Goal: Information Seeking & Learning: Find specific page/section

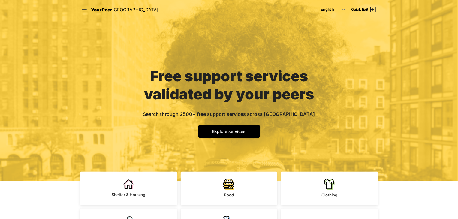
scroll to position [30, 0]
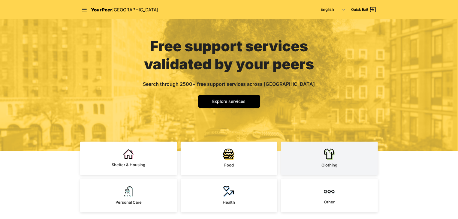
click at [331, 159] on img at bounding box center [329, 154] width 11 height 11
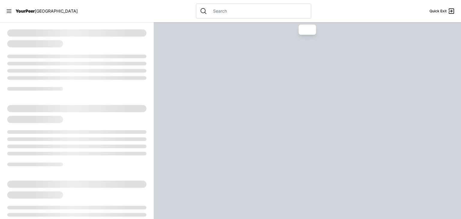
select select "recentlyUpdated"
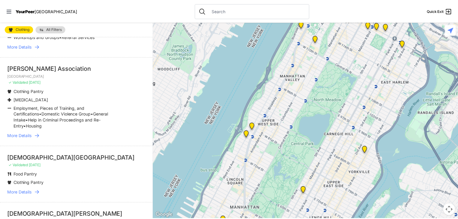
scroll to position [570, 0]
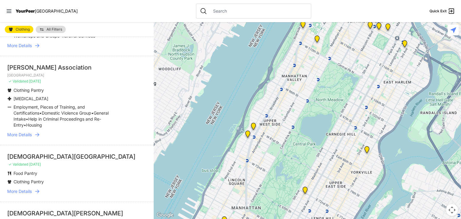
drag, startPoint x: 49, startPoint y: 9, endPoint x: 58, endPoint y: 8, distance: 8.5
click at [49, 9] on nav "YourPeer [GEOGRAPHIC_DATA] Quick Exit" at bounding box center [230, 11] width 461 height 22
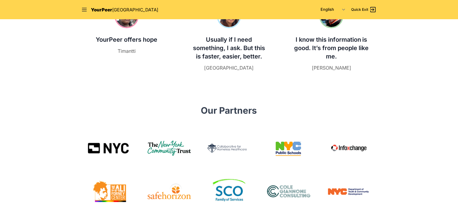
scroll to position [270, 0]
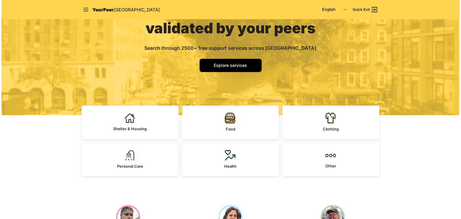
scroll to position [0, 0]
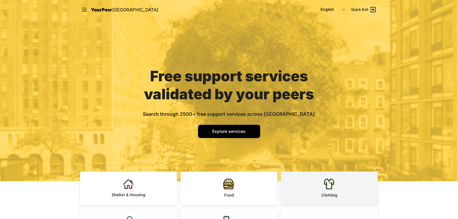
click at [314, 198] on link "Clothing" at bounding box center [329, 189] width 97 height 34
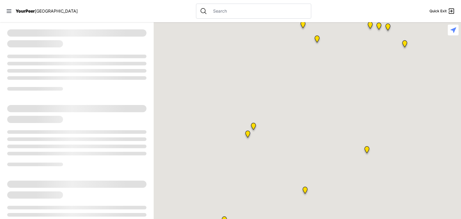
select select "recentlyUpdated"
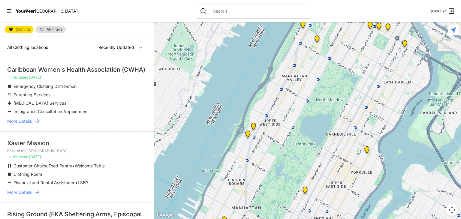
click at [214, 8] on input "text" at bounding box center [259, 11] width 98 height 6
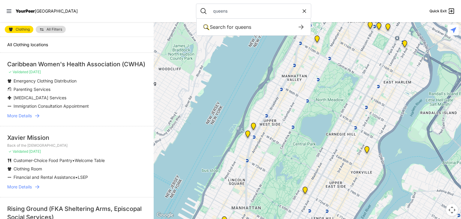
type input "queens"
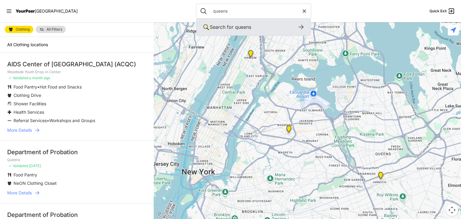
click at [235, 29] on span "queens" at bounding box center [243, 27] width 16 height 6
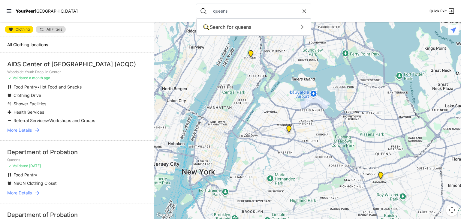
click at [237, 10] on input "queens" at bounding box center [256, 11] width 92 height 6
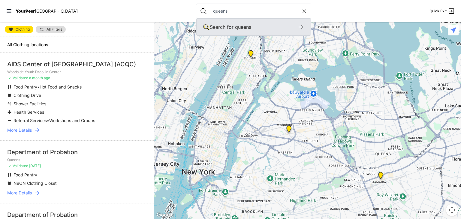
click at [297, 27] on icon at bounding box center [300, 26] width 7 height 7
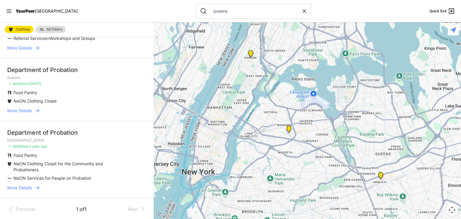
scroll to position [83, 0]
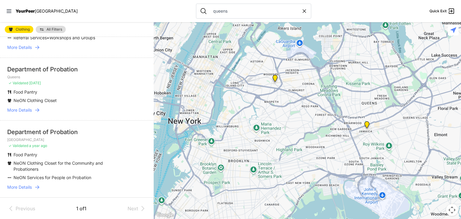
drag, startPoint x: 213, startPoint y: 152, endPoint x: 313, endPoint y: 112, distance: 108.0
click at [313, 112] on div at bounding box center [307, 120] width 307 height 197
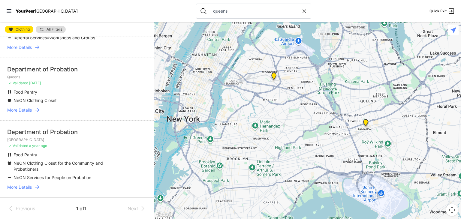
click at [28, 188] on span "More Details" at bounding box center [19, 187] width 25 height 6
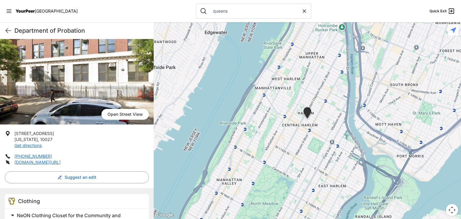
scroll to position [120, 0]
